Goal: Information Seeking & Learning: Learn about a topic

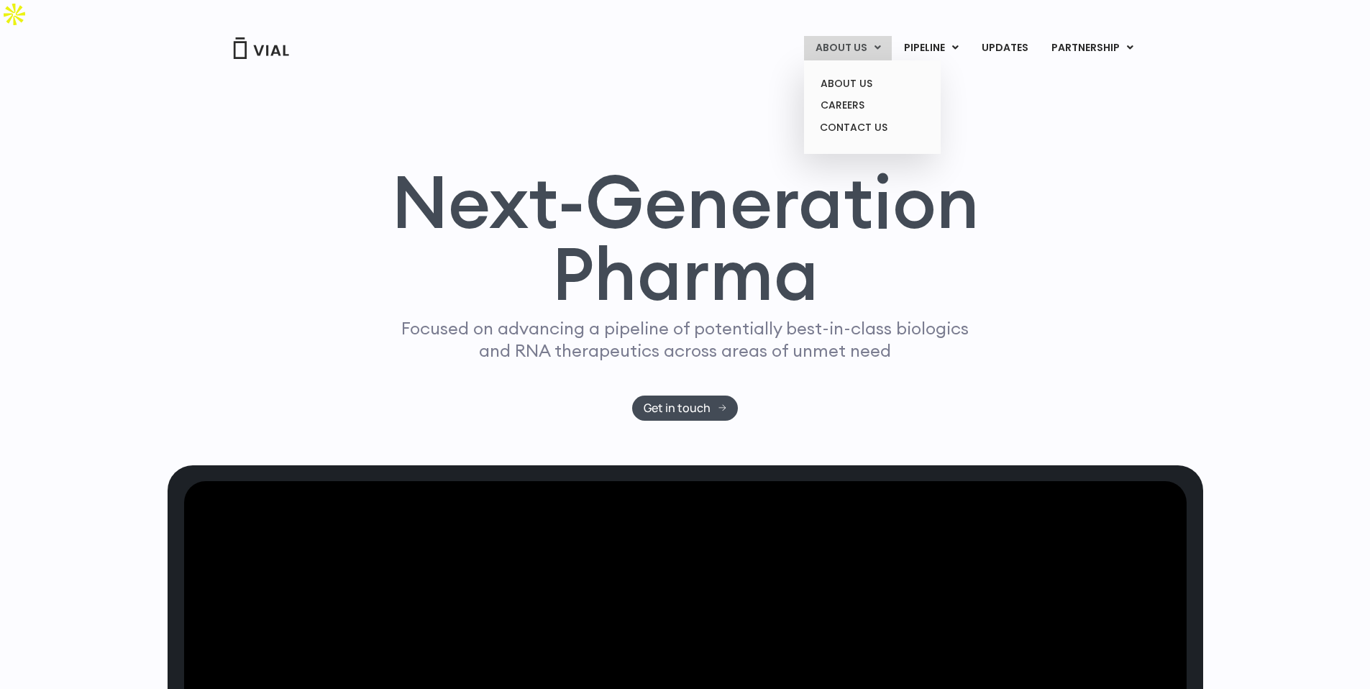
click at [842, 58] on link "ABOUT US" at bounding box center [848, 48] width 88 height 24
click at [842, 104] on link "CAREERS" at bounding box center [872, 105] width 126 height 22
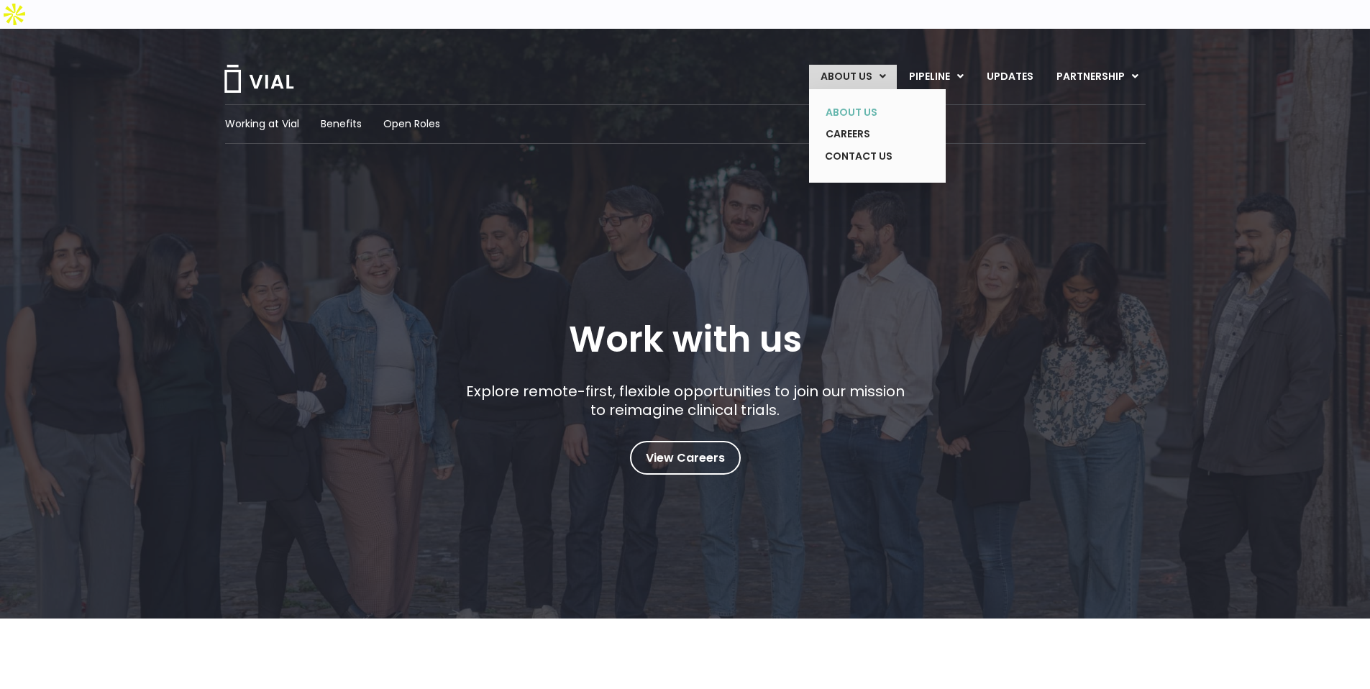
click at [867, 101] on link "ABOUT US" at bounding box center [866, 112] width 105 height 22
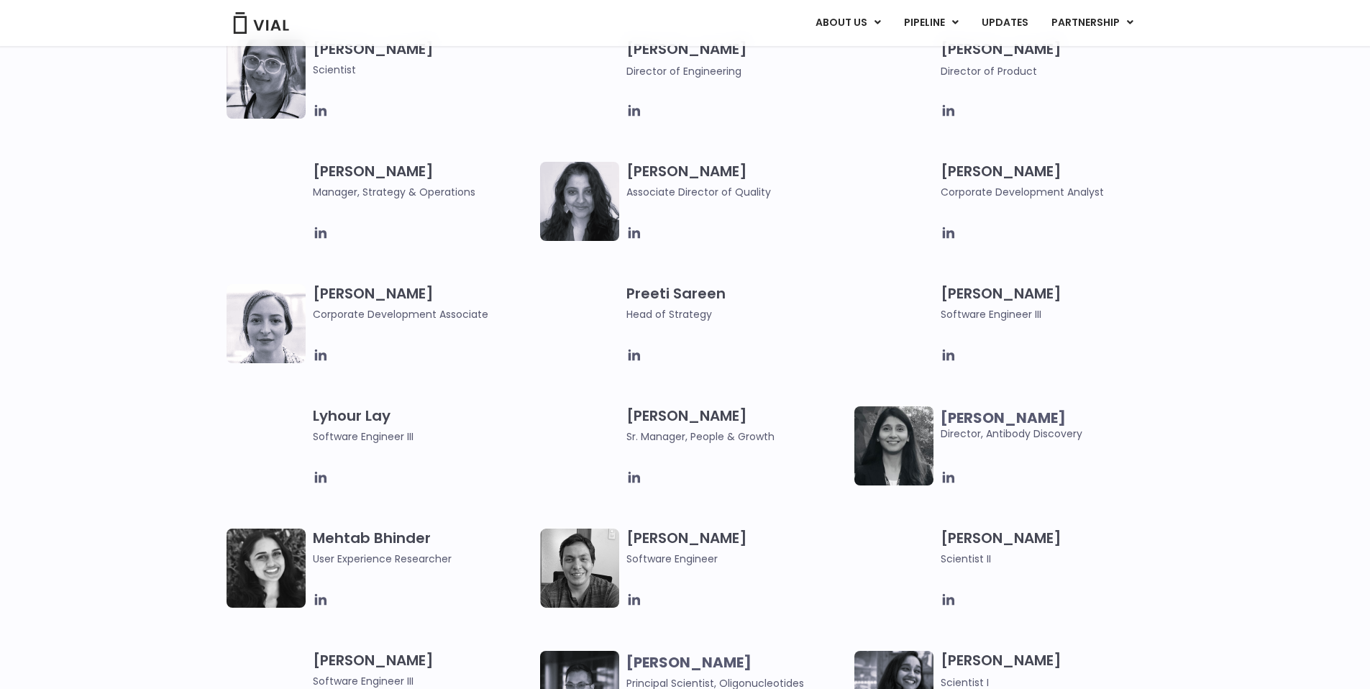
scroll to position [2037, 0]
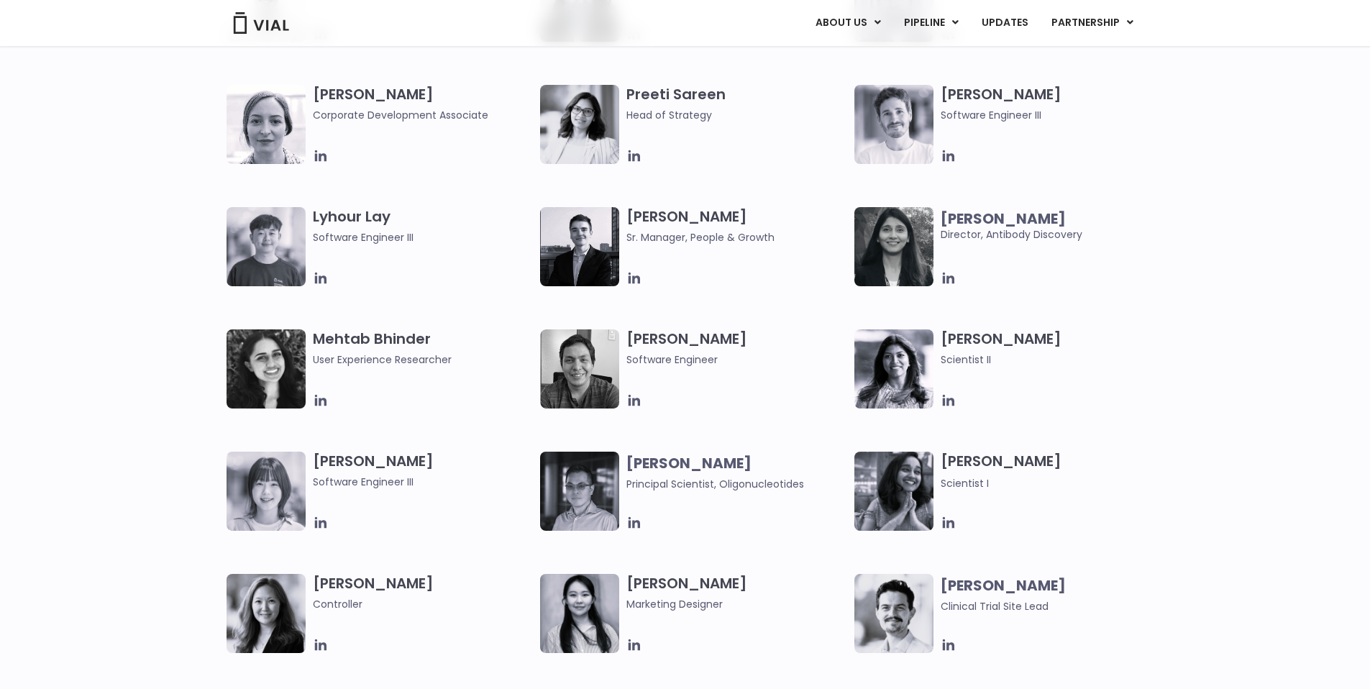
scroll to position [1726, 0]
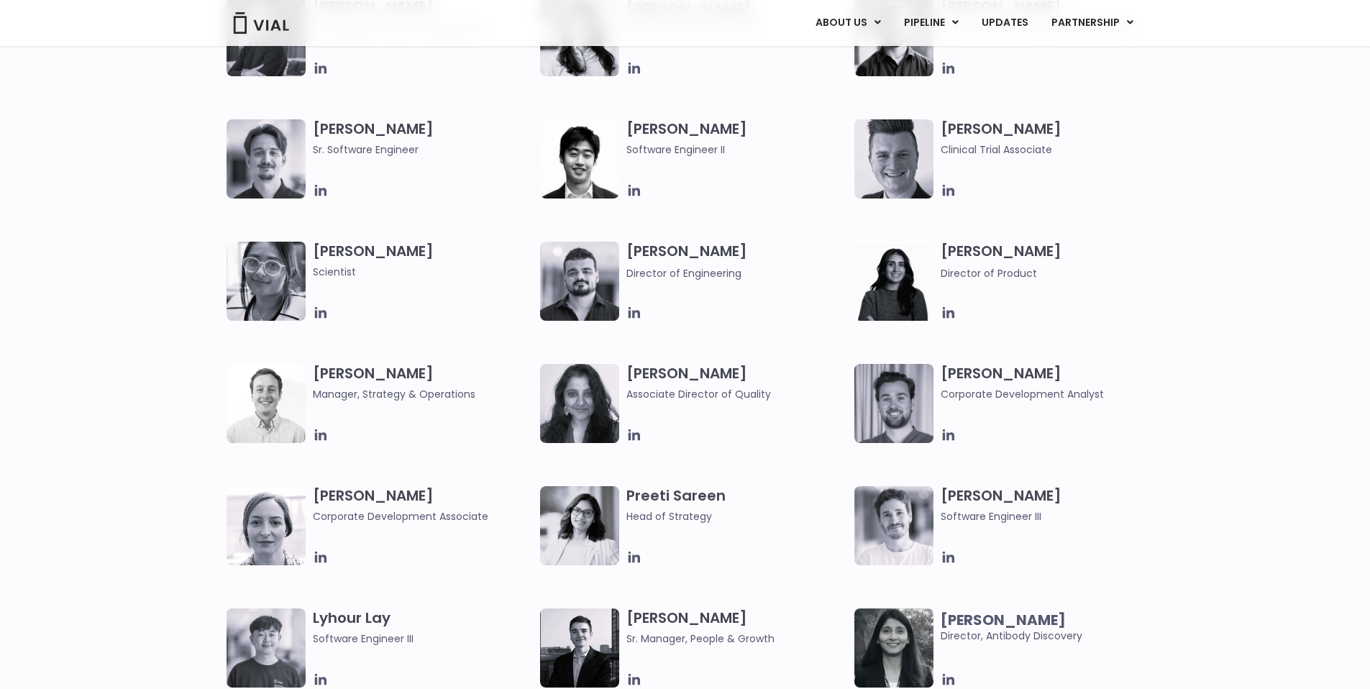
click at [1167, 364] on div "Thomas McAlear Corporate Development Analyst" at bounding box center [1055, 403] width 228 height 79
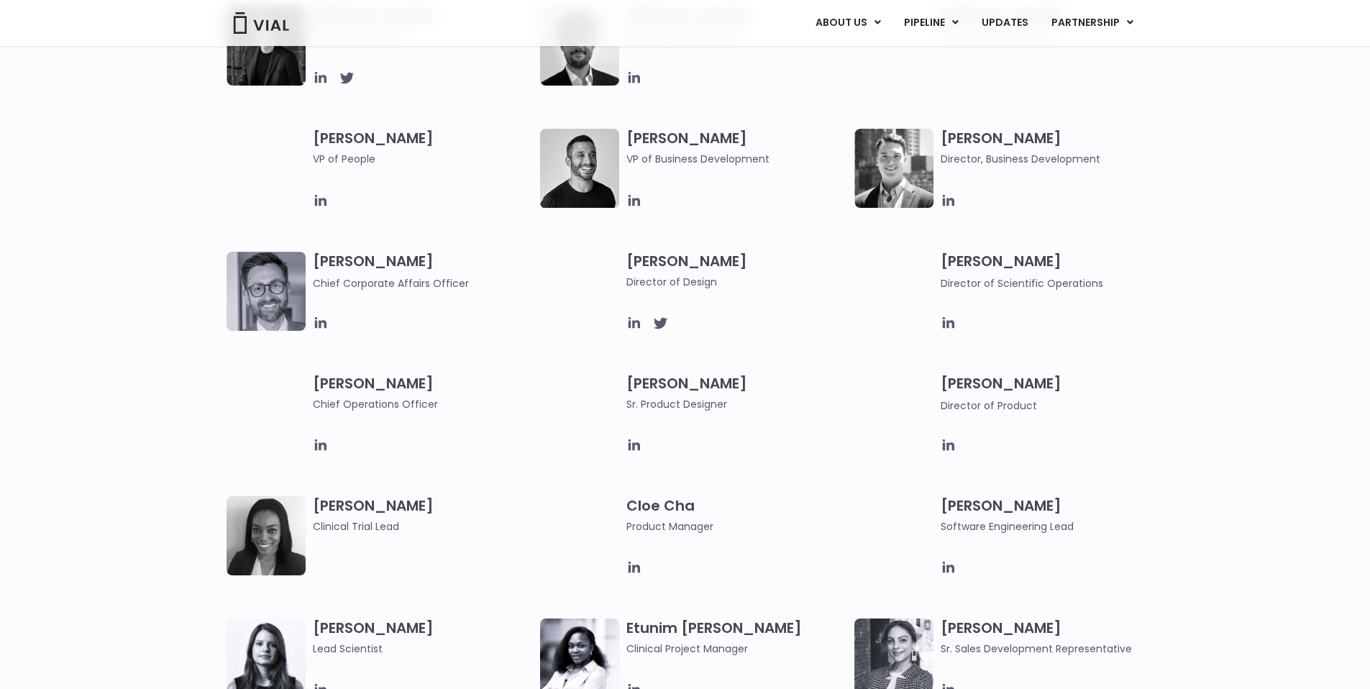
scroll to position [396, 0]
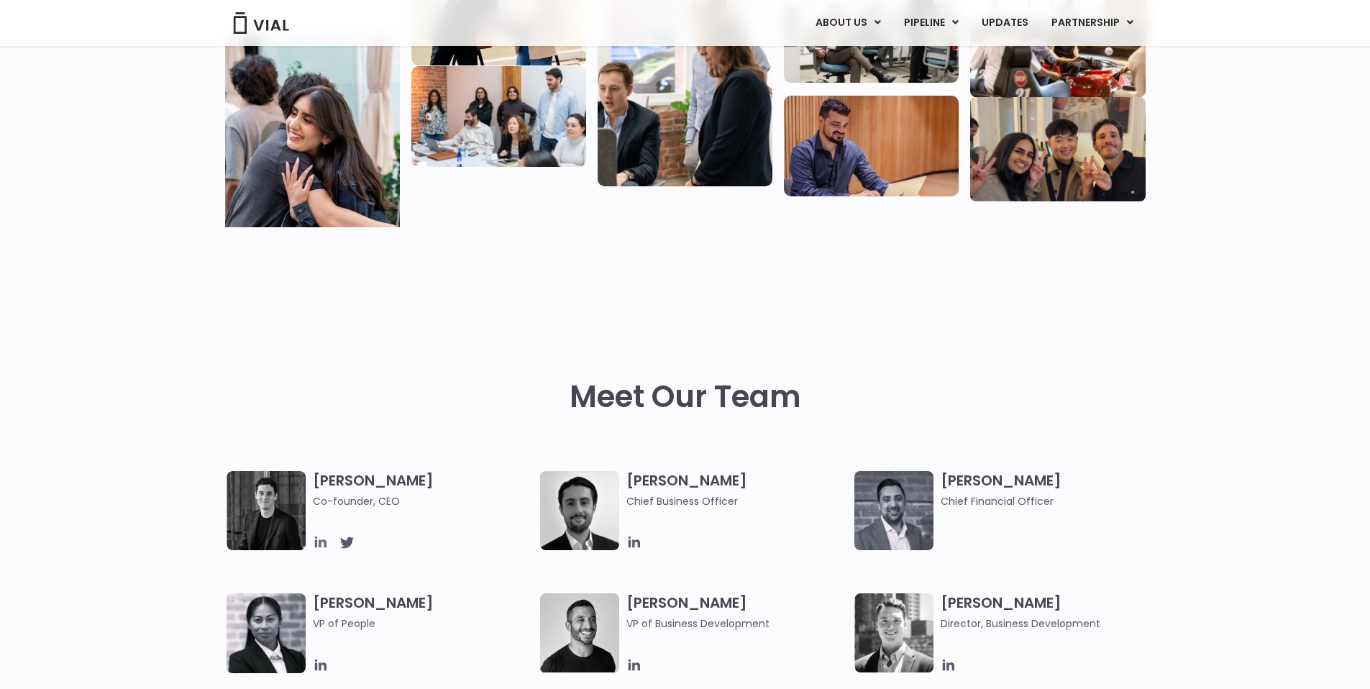
click at [319, 537] on icon at bounding box center [320, 543] width 12 height 12
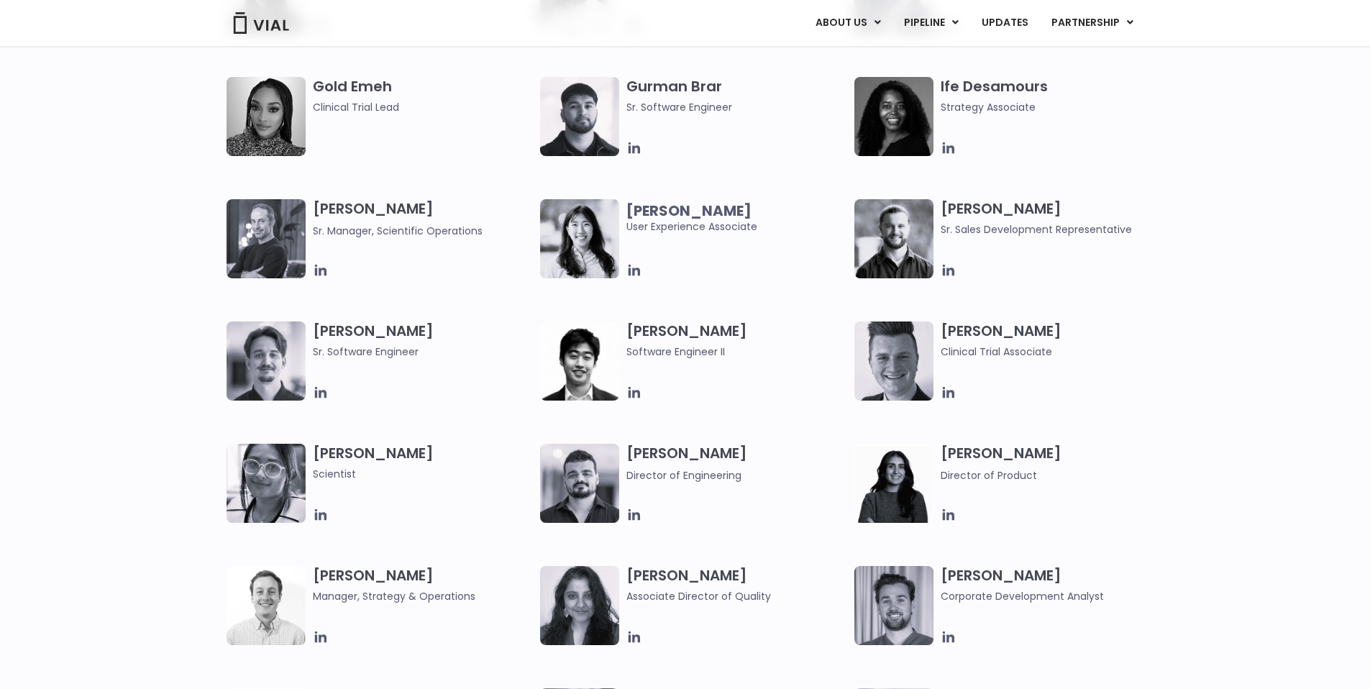
scroll to position [1681, 0]
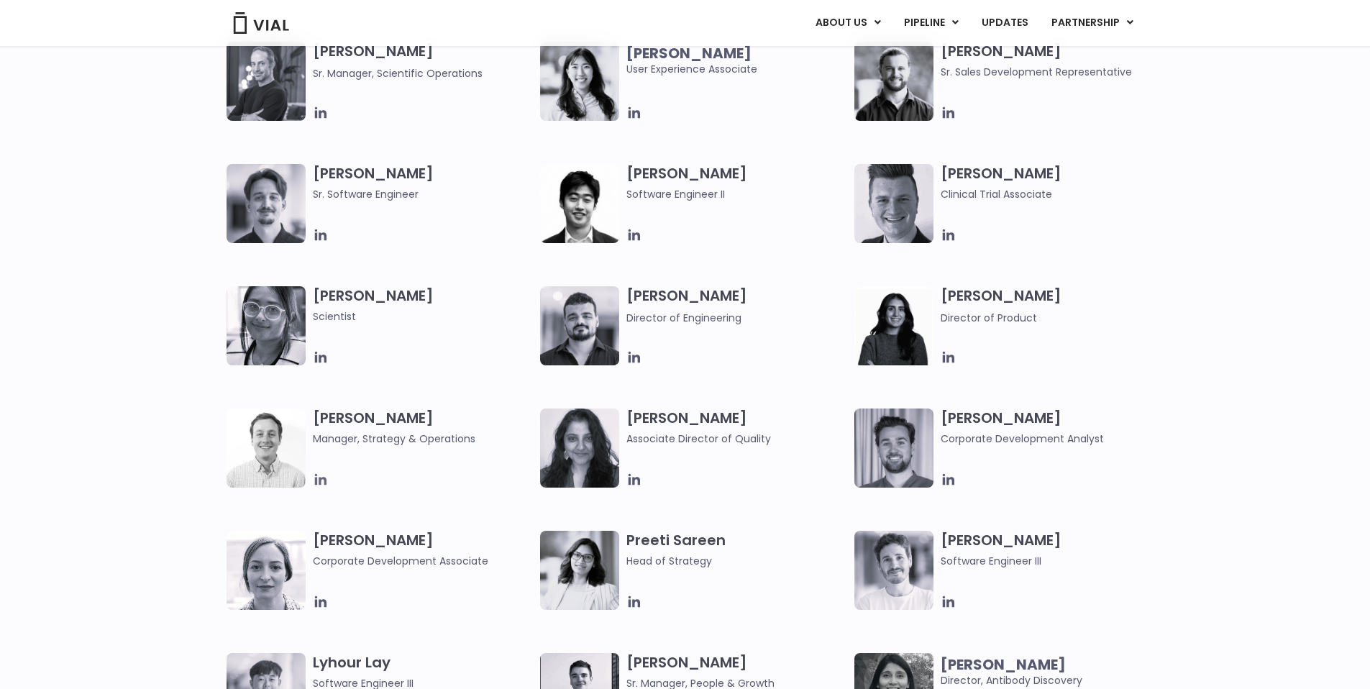
click at [324, 472] on icon at bounding box center [321, 480] width 16 height 16
click at [948, 474] on icon at bounding box center [949, 480] width 12 height 12
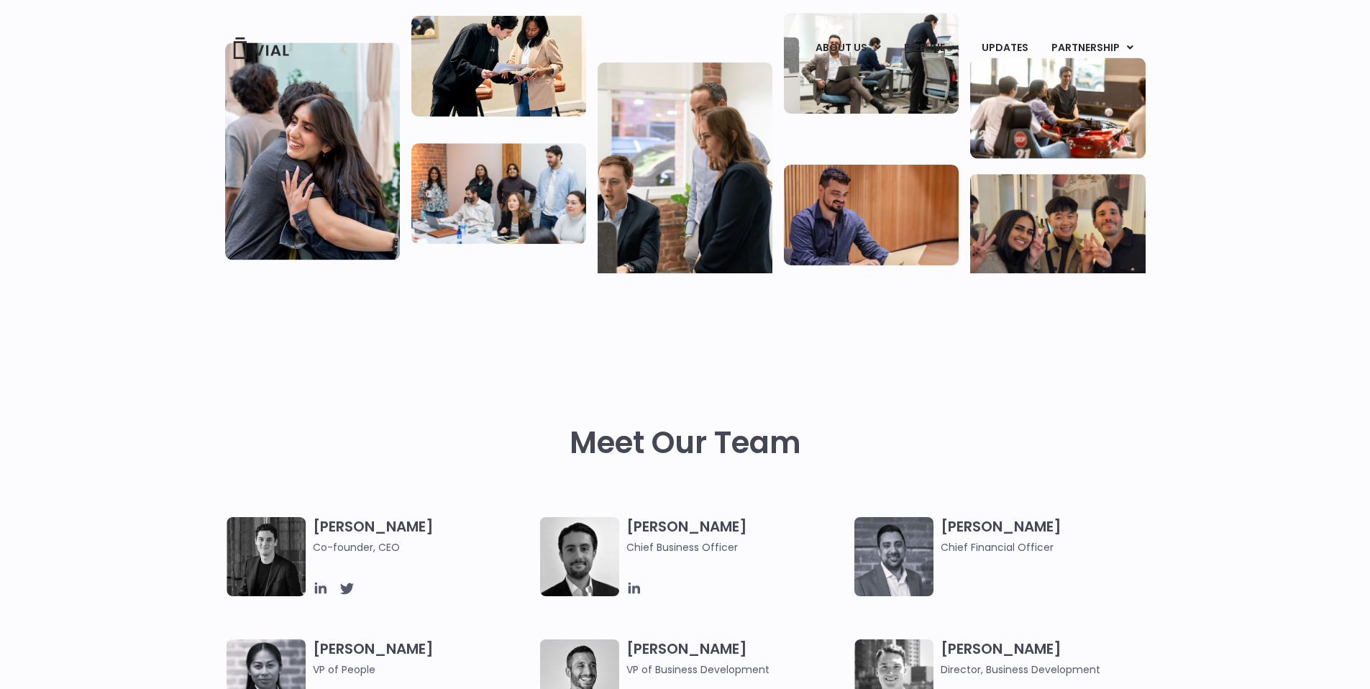
scroll to position [0, 0]
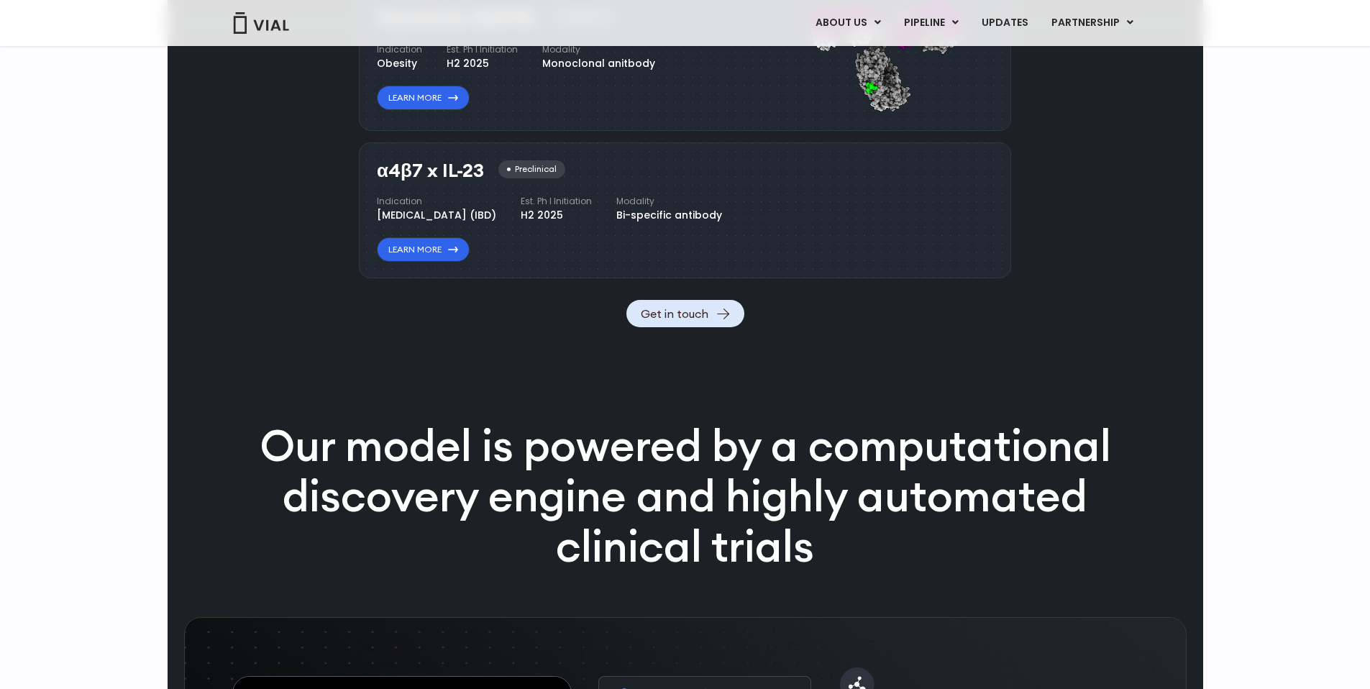
scroll to position [1599, 0]
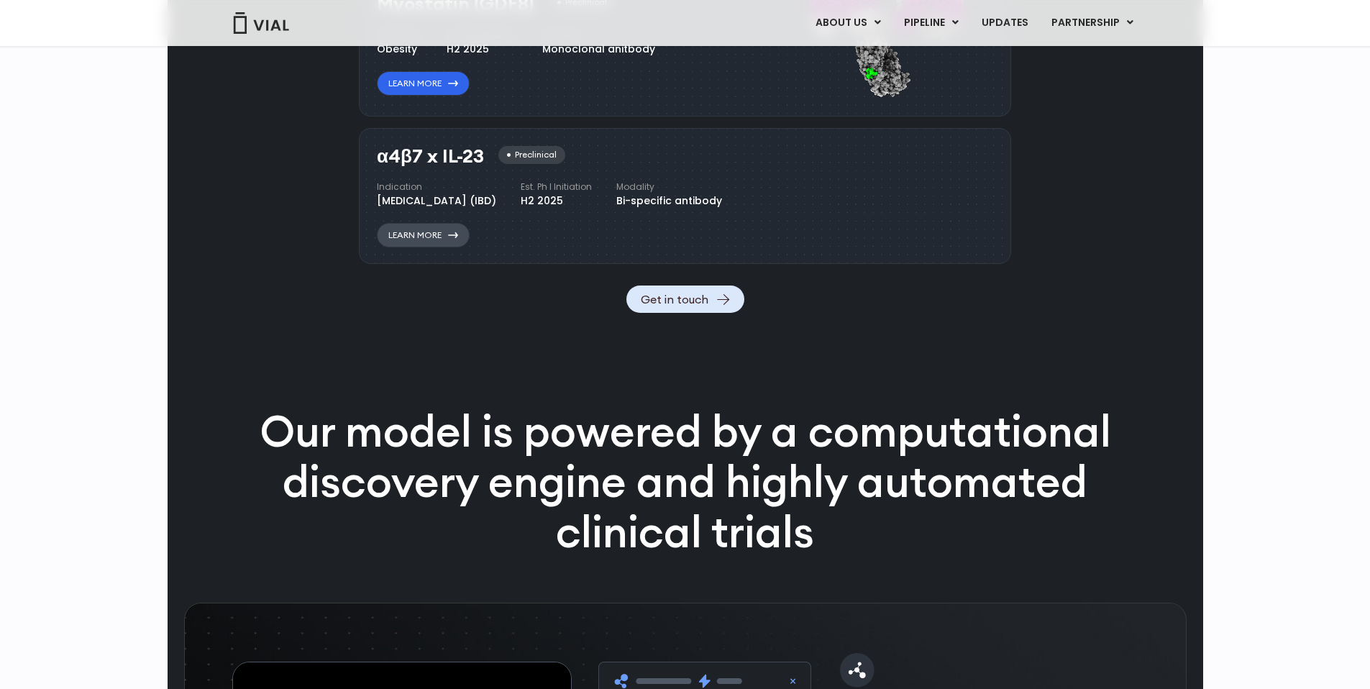
click at [439, 247] on link "Learn More" at bounding box center [423, 235] width 93 height 24
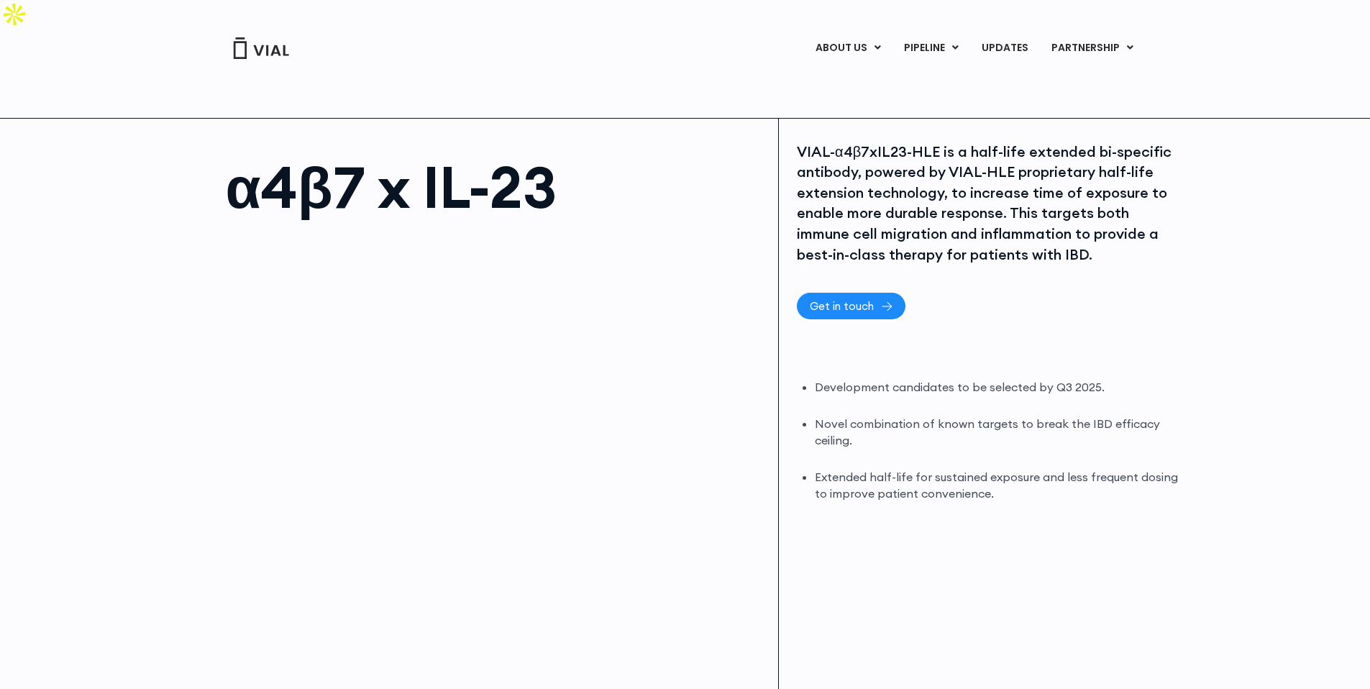
click at [877, 301] on span "Get in touch" at bounding box center [851, 306] width 83 height 11
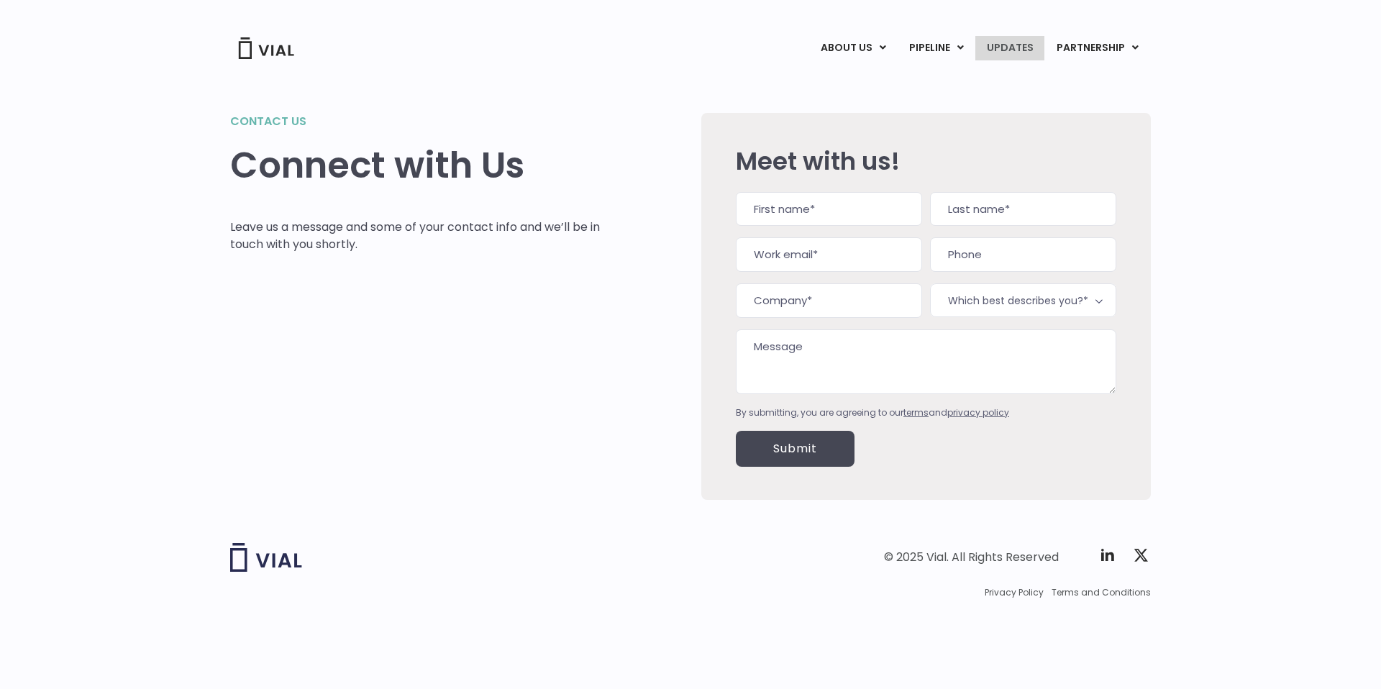
click at [988, 41] on link "UPDATES" at bounding box center [1009, 48] width 69 height 24
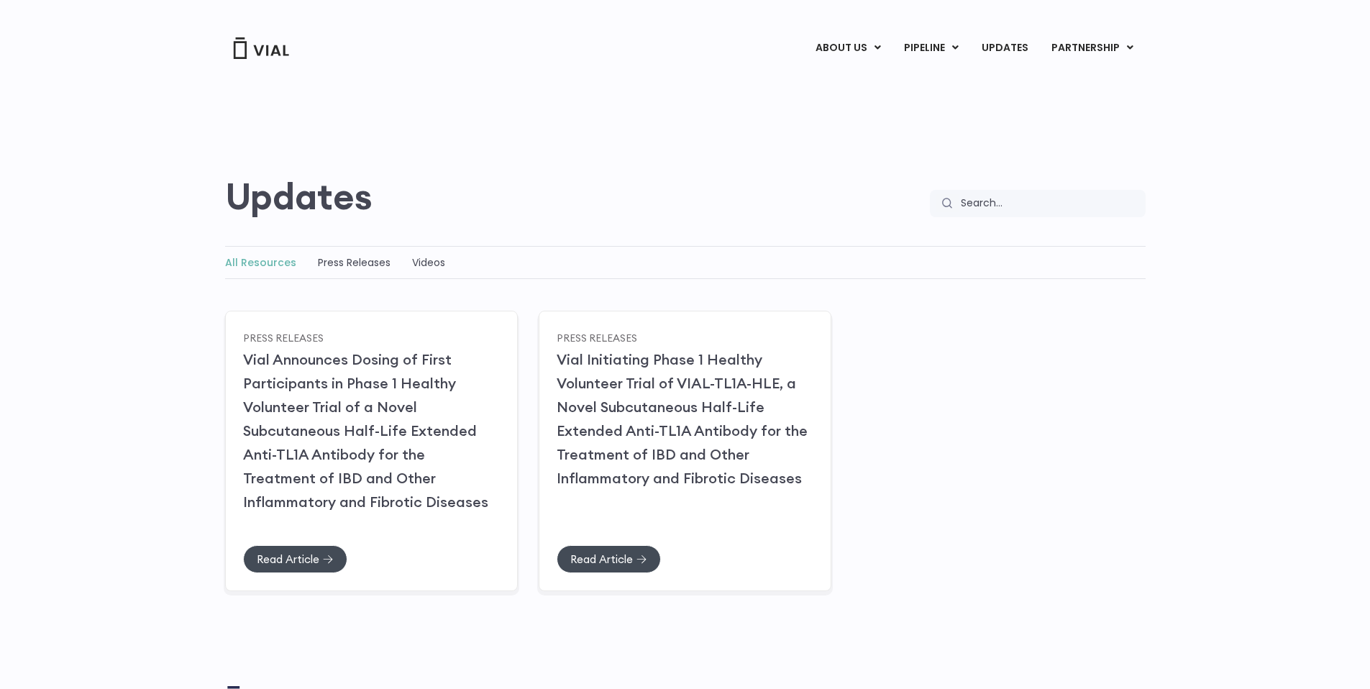
click at [934, 50] on link "PIPELINE" at bounding box center [931, 48] width 77 height 24
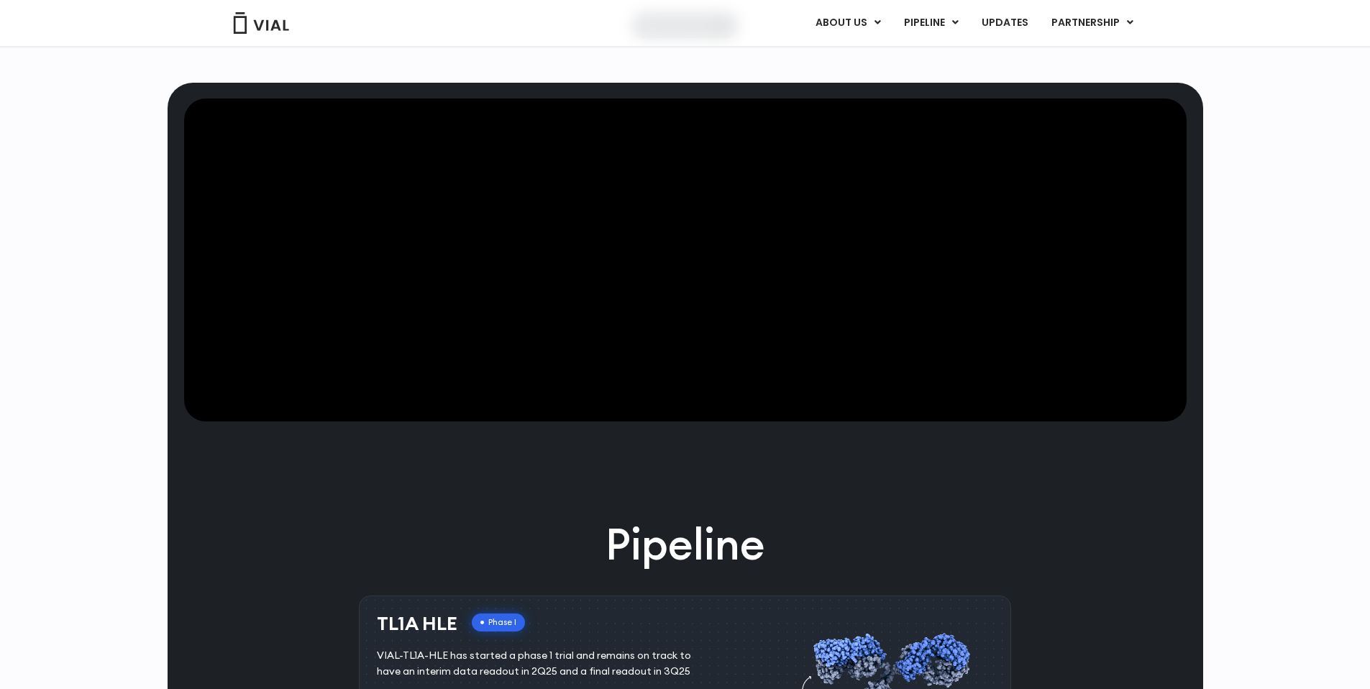
scroll to position [280, 0]
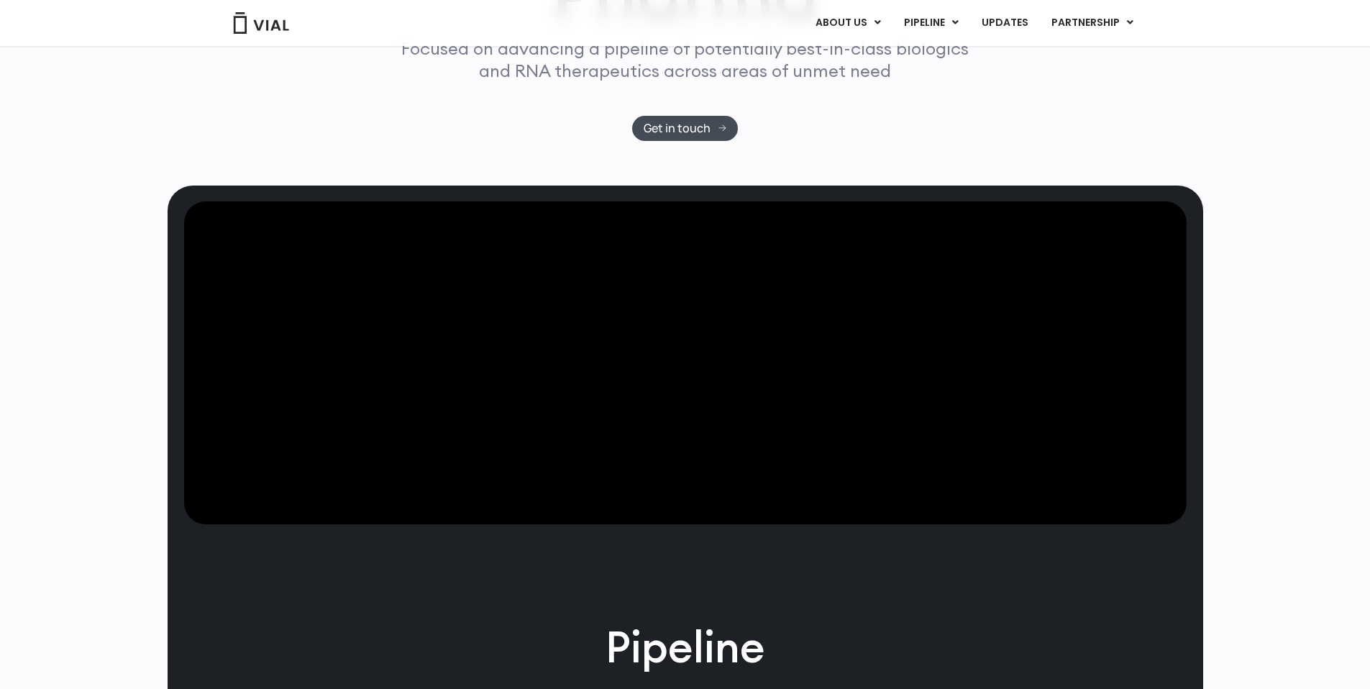
click at [803, 382] on video at bounding box center [685, 363] width 1003 height 324
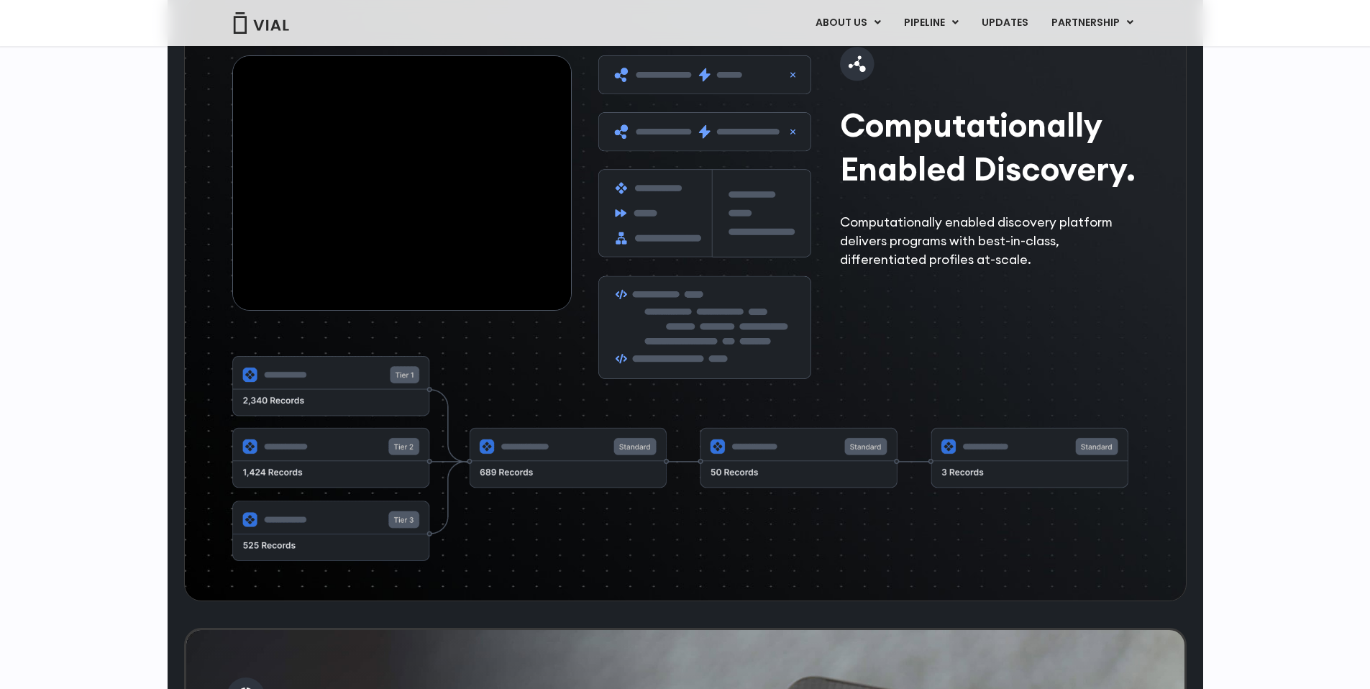
click at [774, 349] on img at bounding box center [704, 216] width 213 height 323
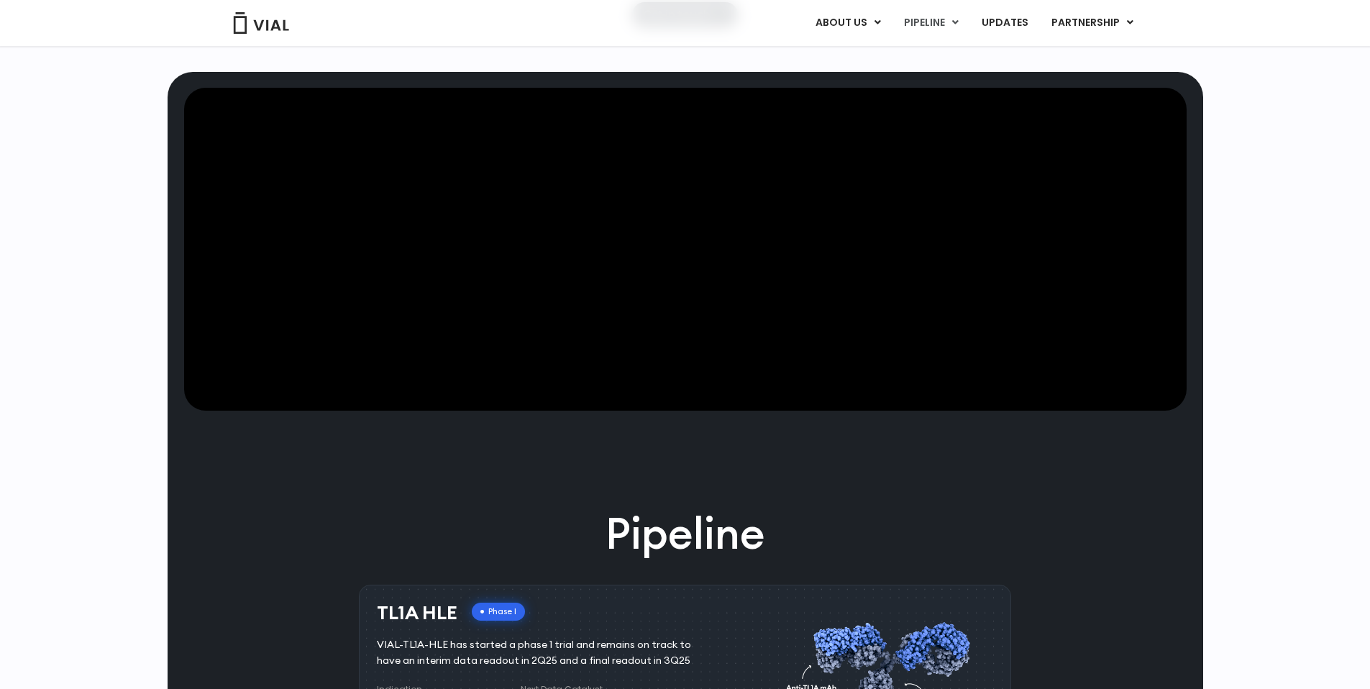
scroll to position [0, 0]
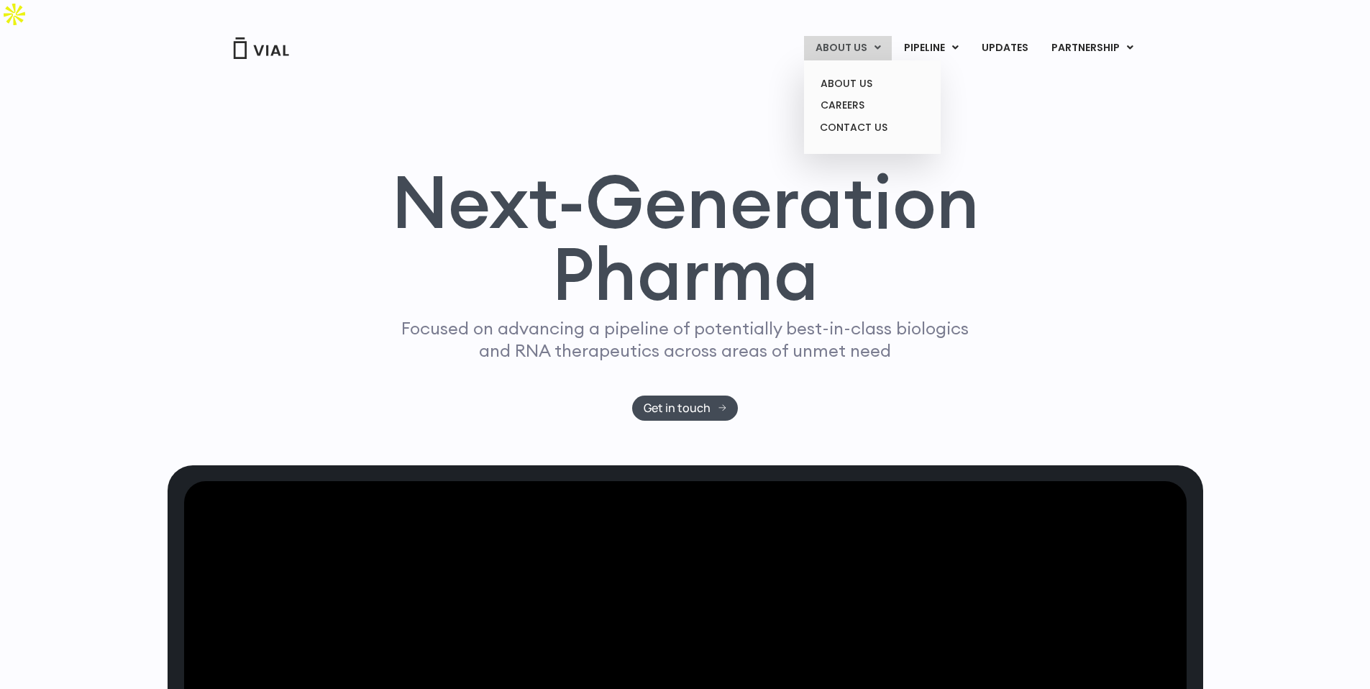
click at [852, 53] on link "ABOUT US" at bounding box center [848, 48] width 88 height 24
